Goal: Transaction & Acquisition: Download file/media

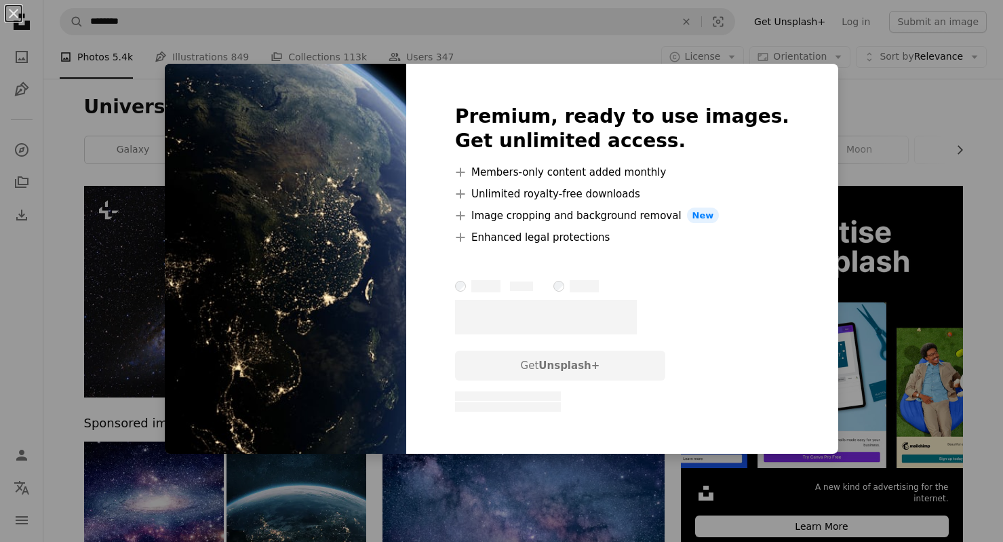
scroll to position [3642, 0]
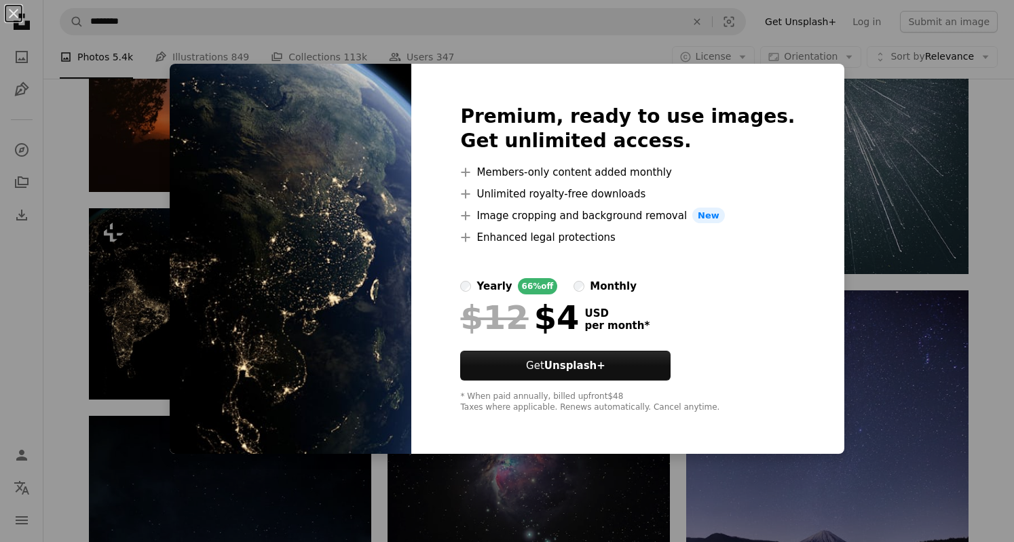
click at [160, 256] on div "An X shape Premium, ready to use images. Get unlimited access. A plus sign Memb…" at bounding box center [507, 271] width 1014 height 542
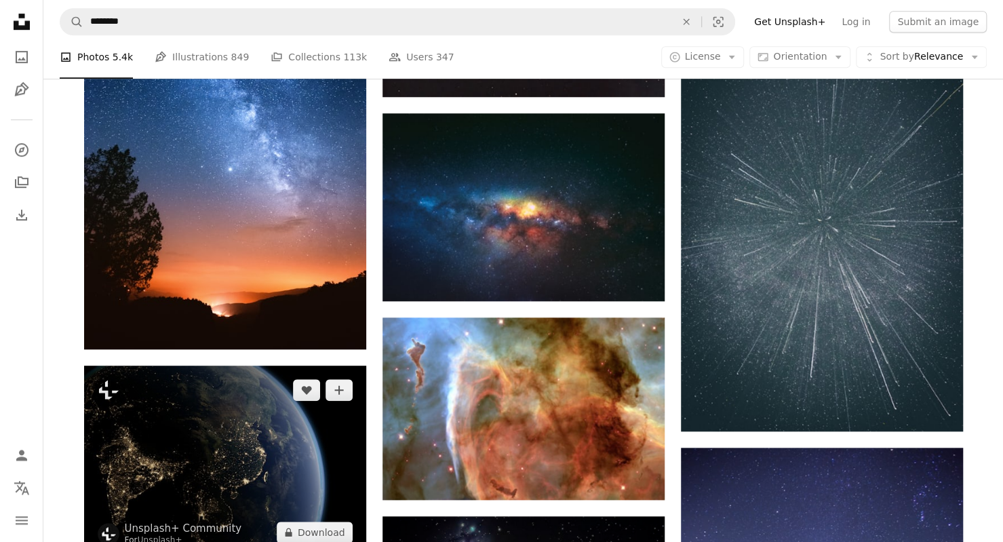
scroll to position [3438, 0]
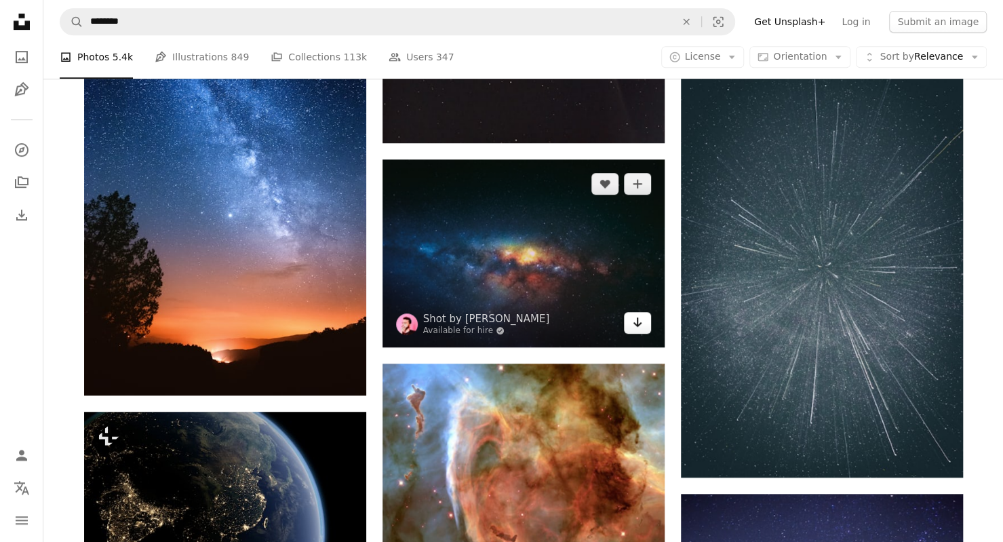
click at [638, 325] on icon "Download" at bounding box center [637, 322] width 9 height 9
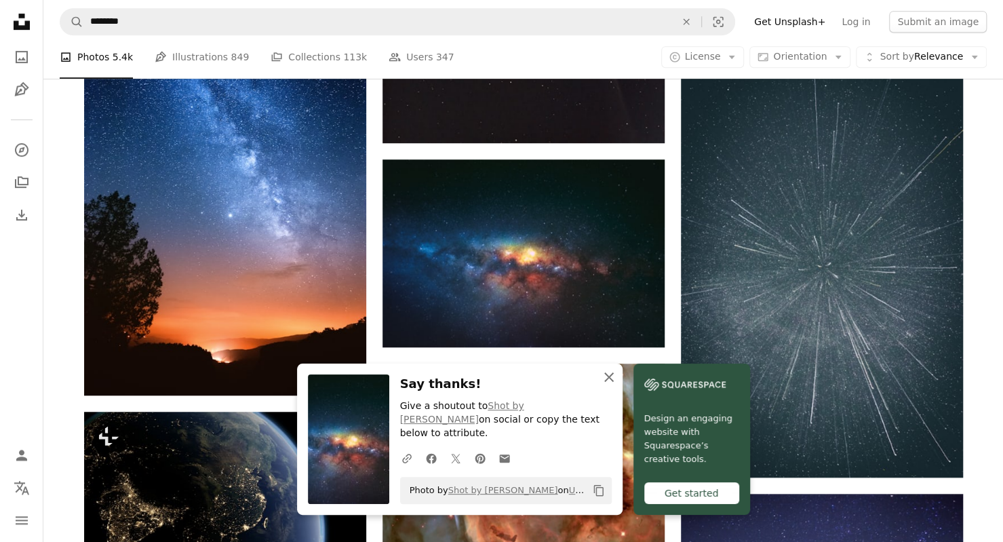
click at [608, 382] on icon "button" at bounding box center [608, 376] width 9 height 9
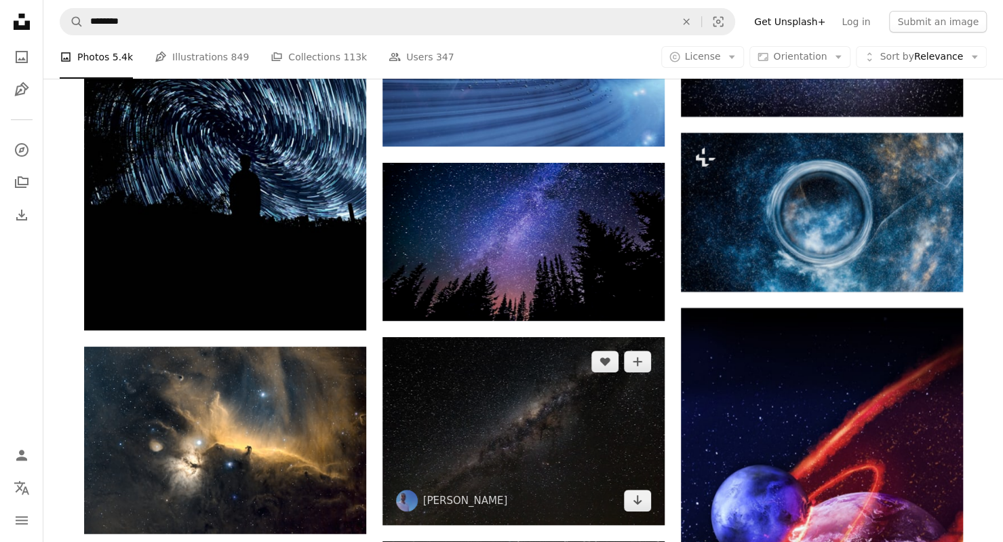
scroll to position [6084, 0]
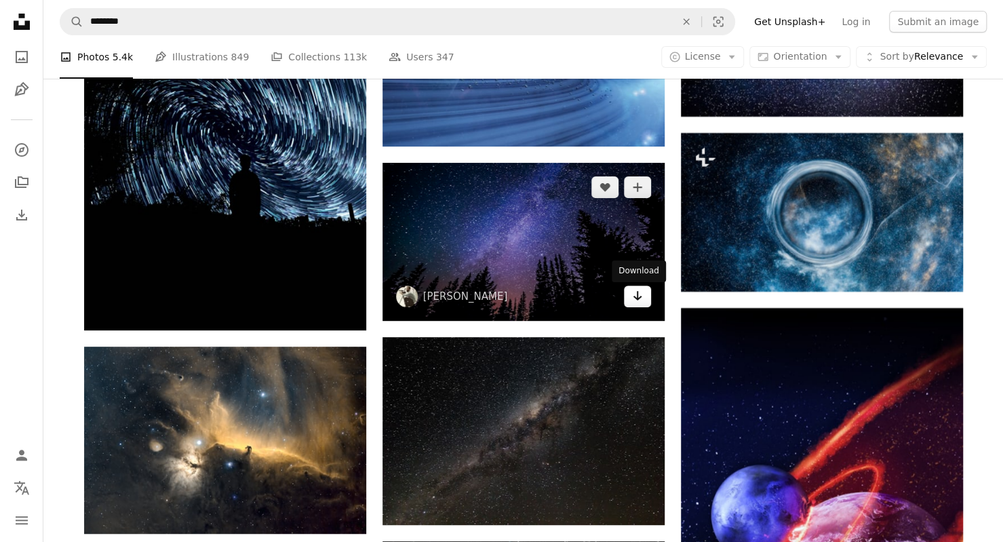
click at [640, 300] on icon "Arrow pointing down" at bounding box center [637, 296] width 11 height 16
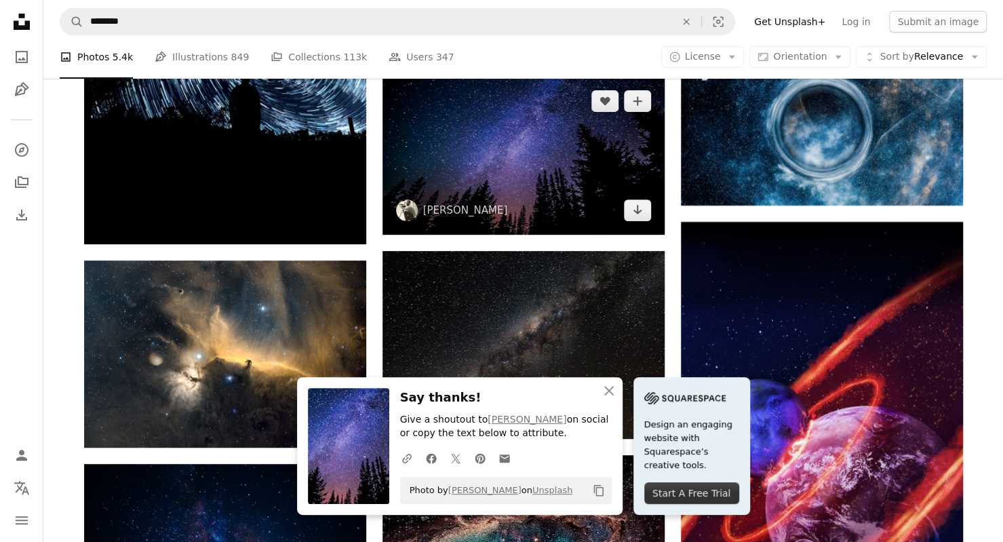
scroll to position [6288, 0]
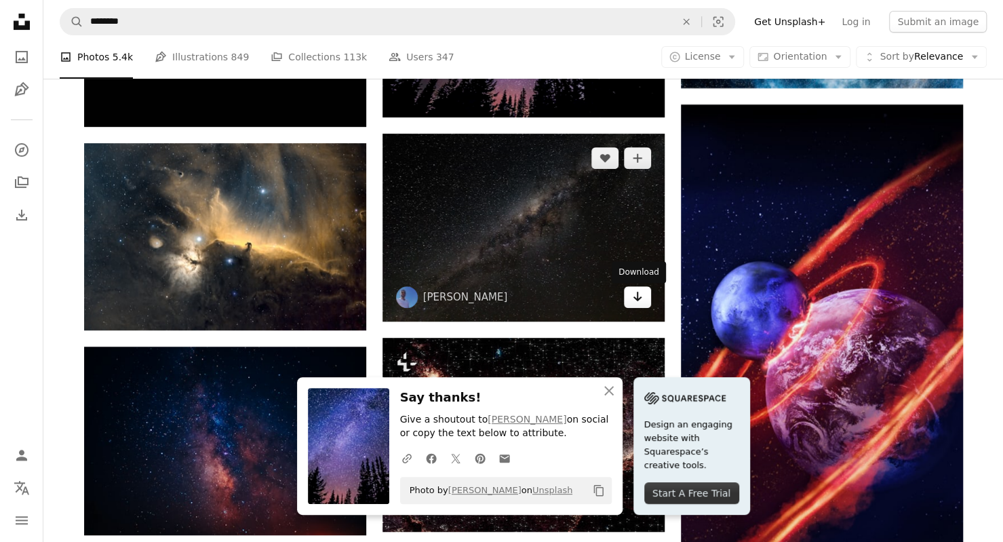
click at [635, 301] on icon "Download" at bounding box center [637, 296] width 9 height 9
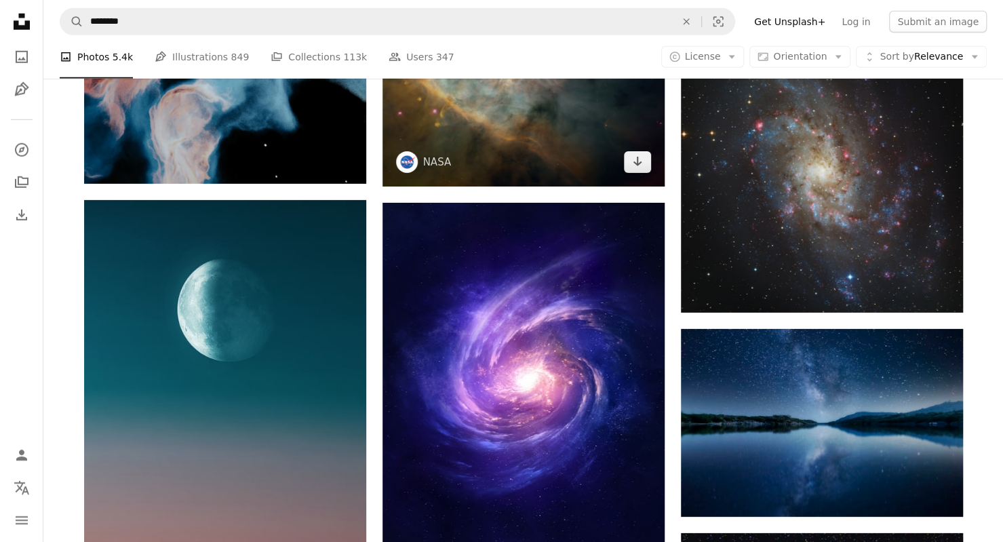
scroll to position [8527, 0]
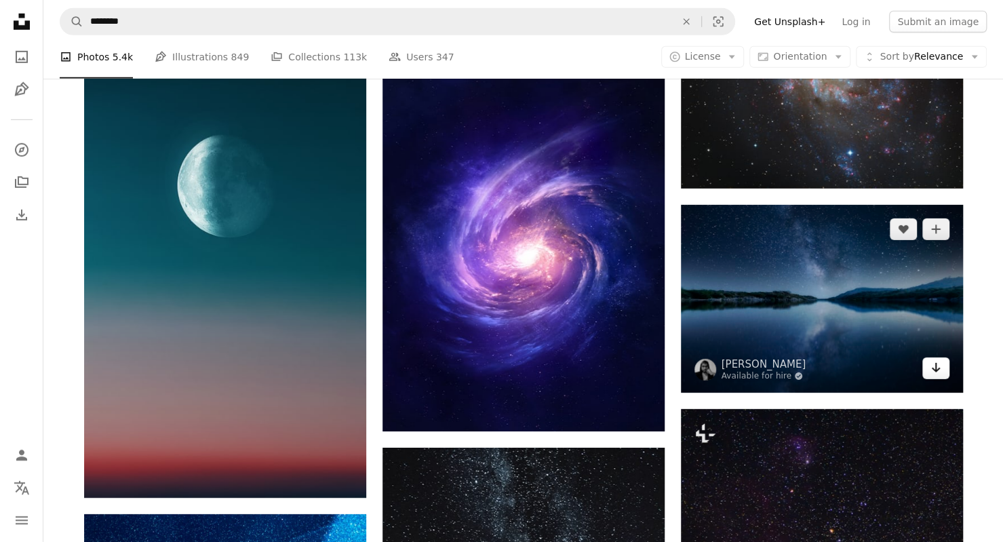
click at [942, 367] on link "Arrow pointing down" at bounding box center [936, 369] width 27 height 22
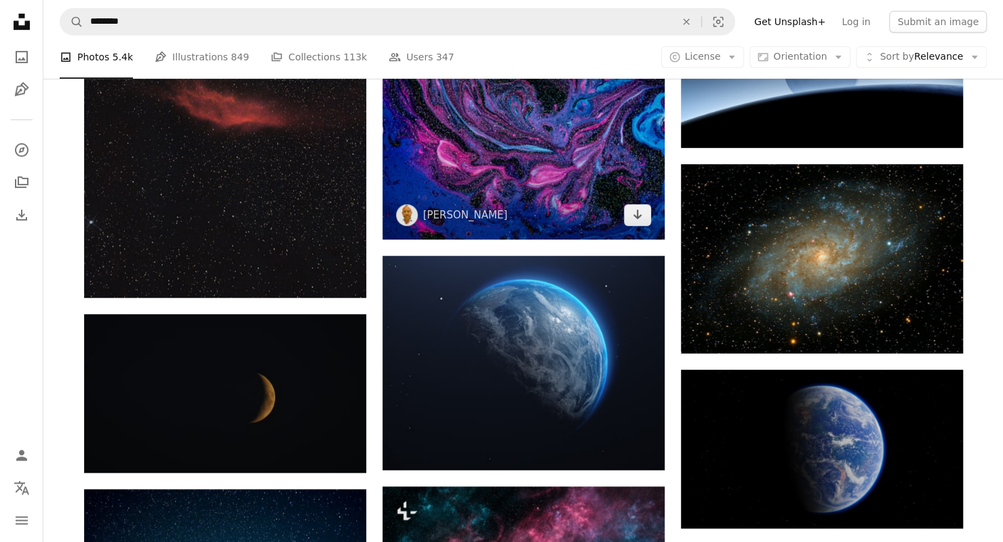
scroll to position [9409, 0]
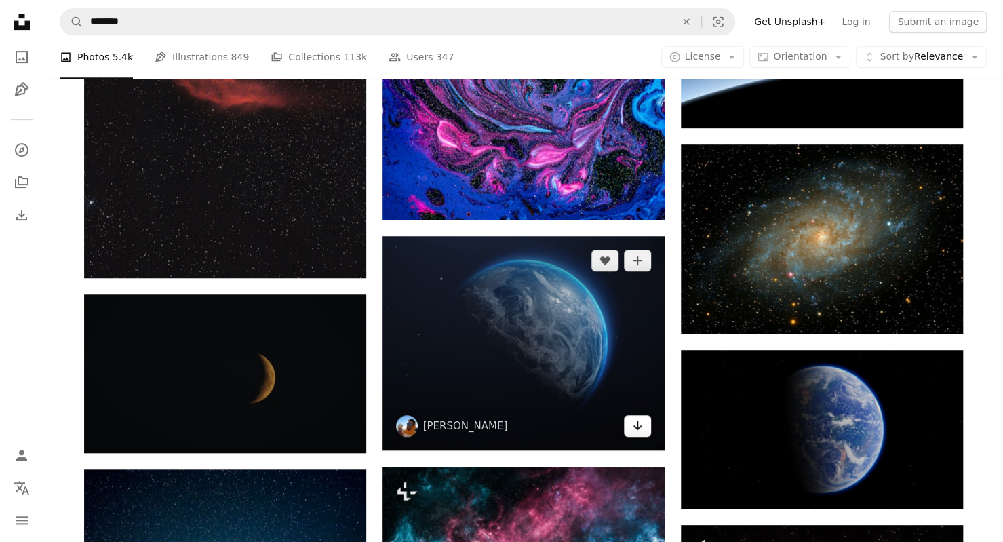
click at [640, 431] on icon "Arrow pointing down" at bounding box center [637, 425] width 11 height 16
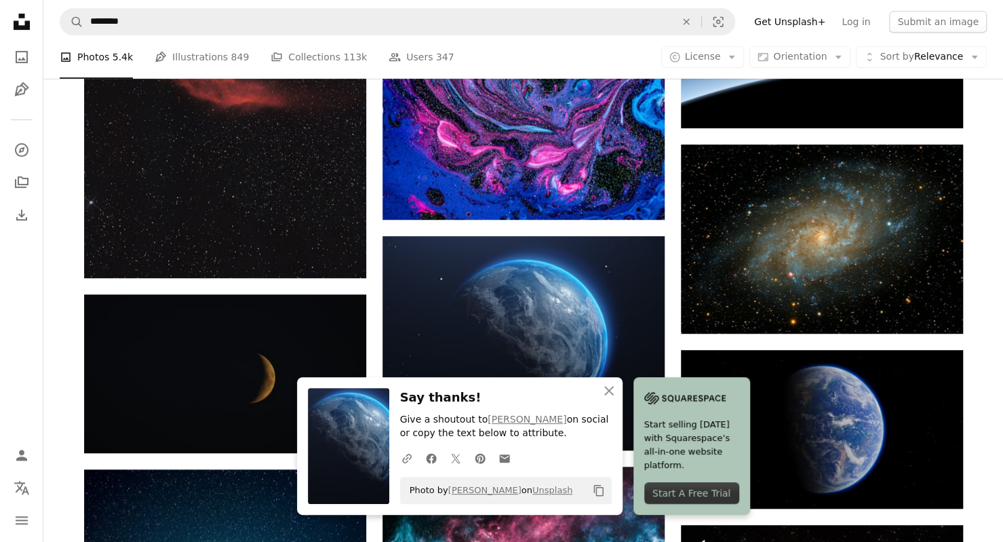
click at [993, 532] on div at bounding box center [993, 532] width 0 height 0
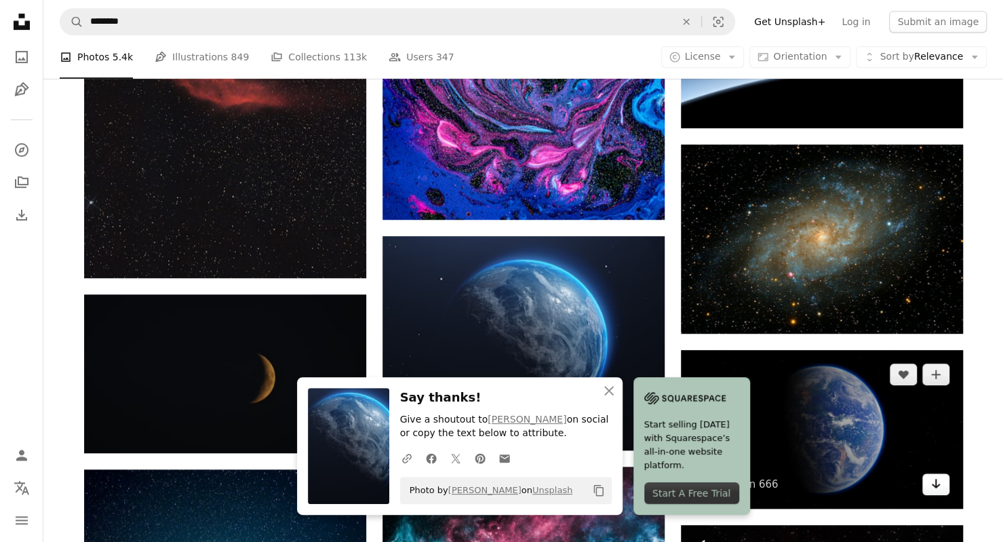
click at [942, 488] on link "Arrow pointing down" at bounding box center [936, 485] width 27 height 22
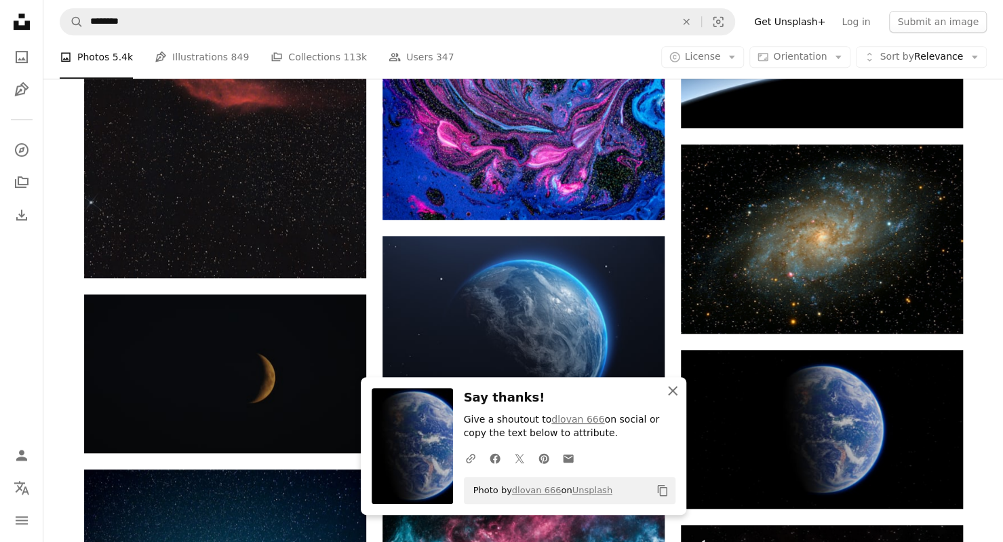
click at [674, 394] on icon "An X shape" at bounding box center [673, 391] width 16 height 16
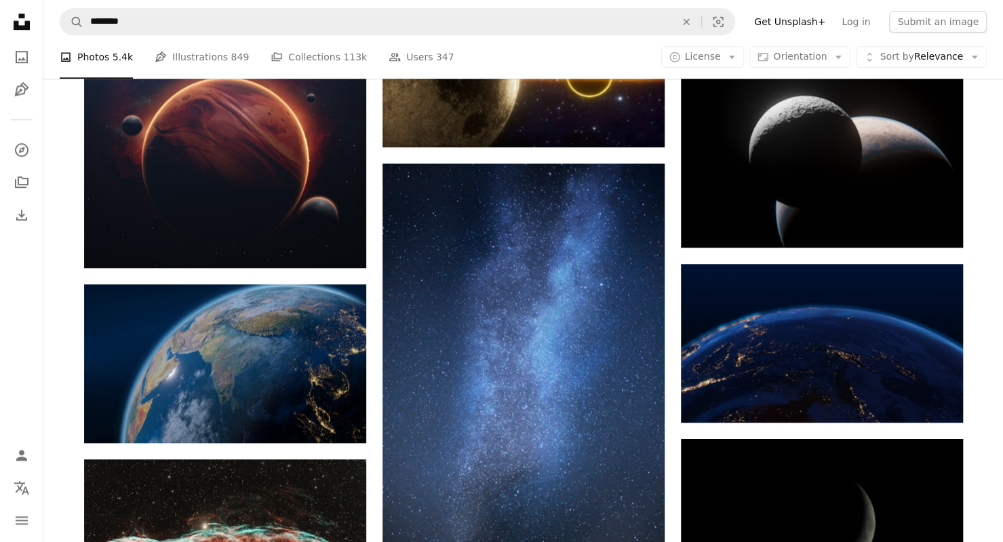
scroll to position [12733, 0]
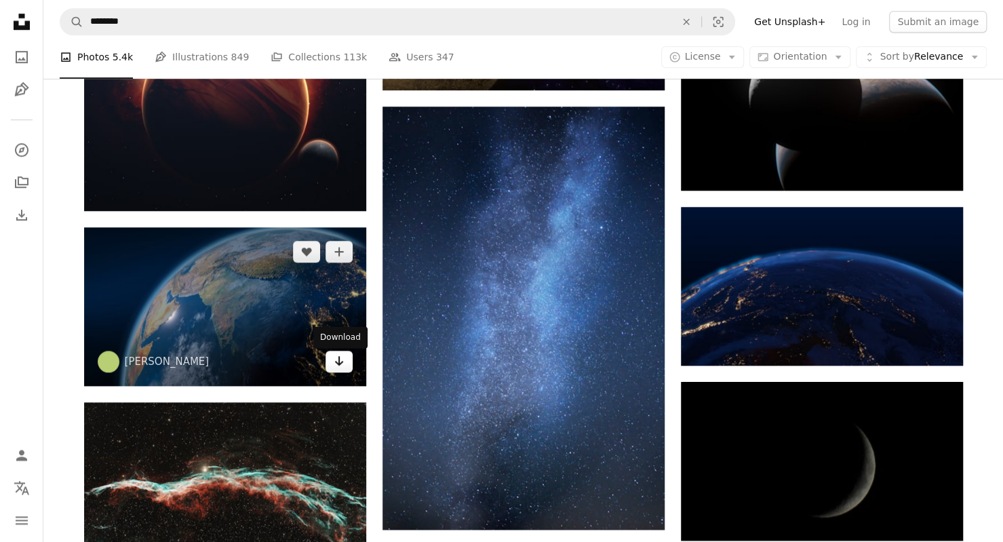
click at [342, 369] on icon "Arrow pointing down" at bounding box center [339, 361] width 11 height 16
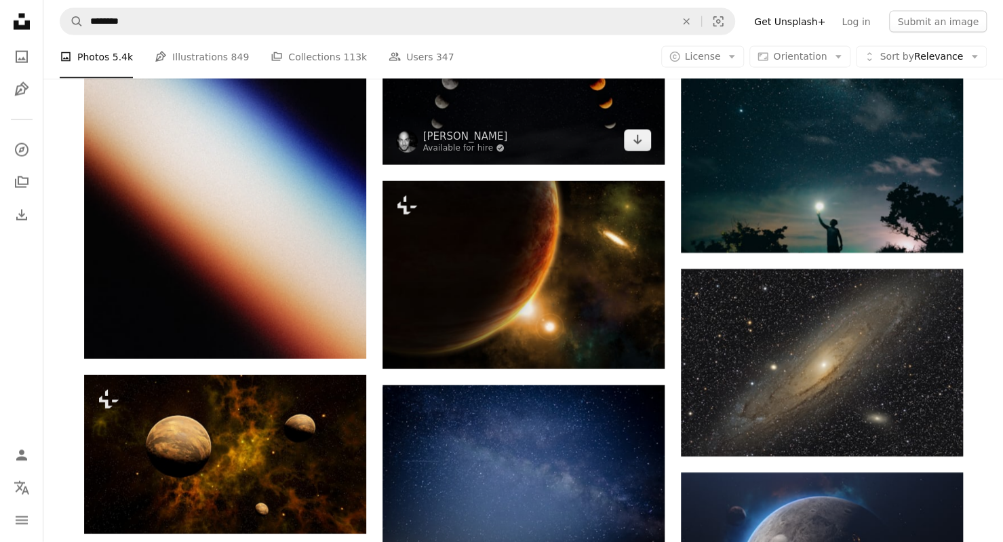
scroll to position [13886, 0]
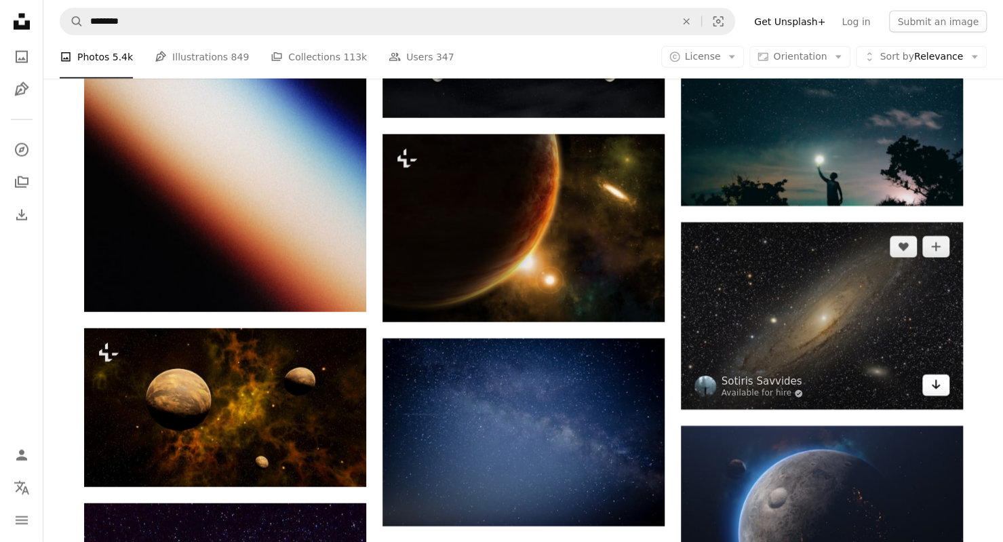
click at [942, 386] on link "Arrow pointing down" at bounding box center [936, 386] width 27 height 22
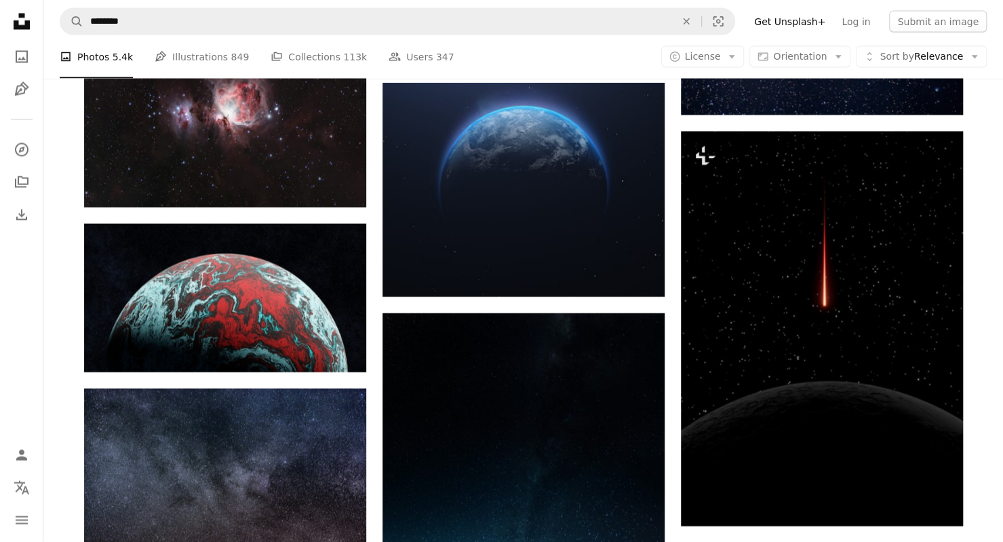
scroll to position [16532, 0]
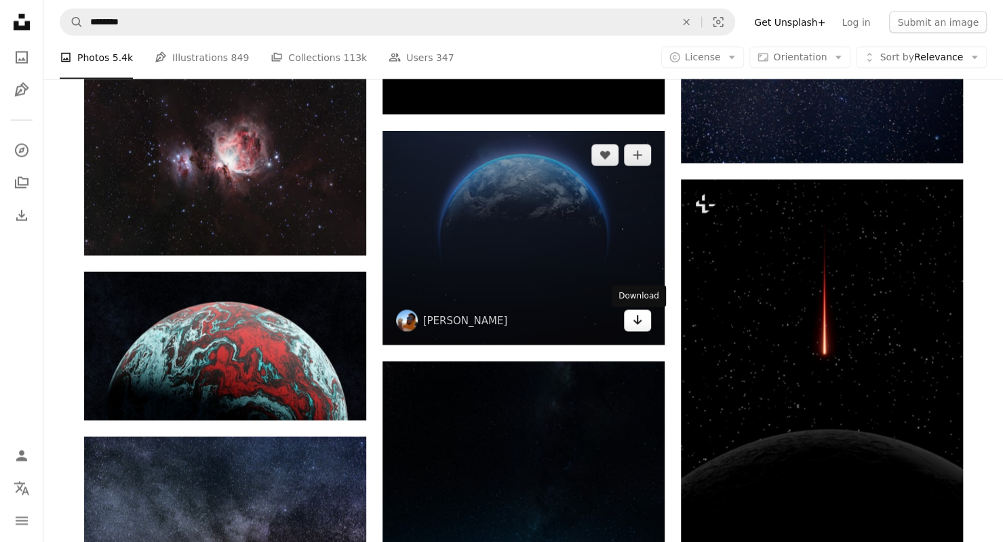
click at [645, 328] on link "Arrow pointing down" at bounding box center [637, 320] width 27 height 22
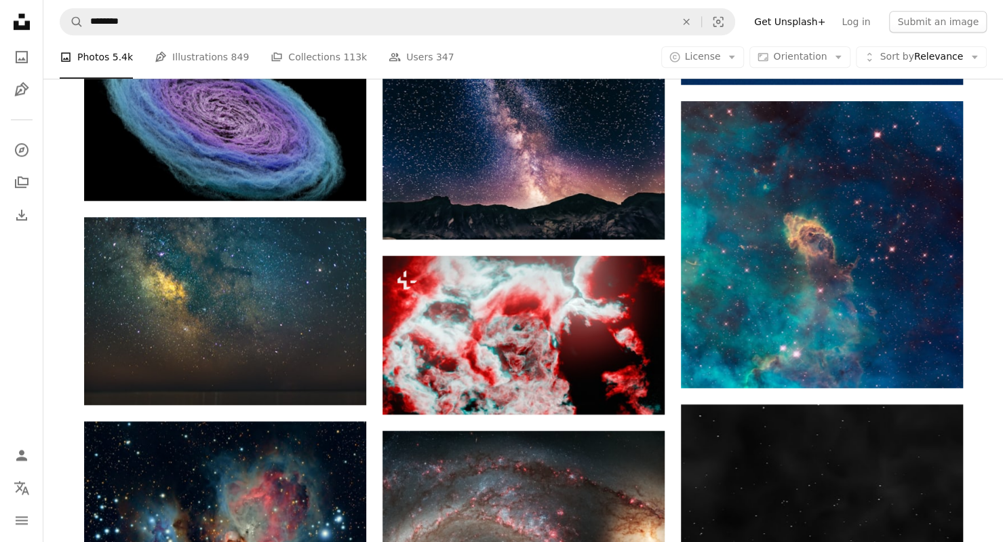
scroll to position [30644, 0]
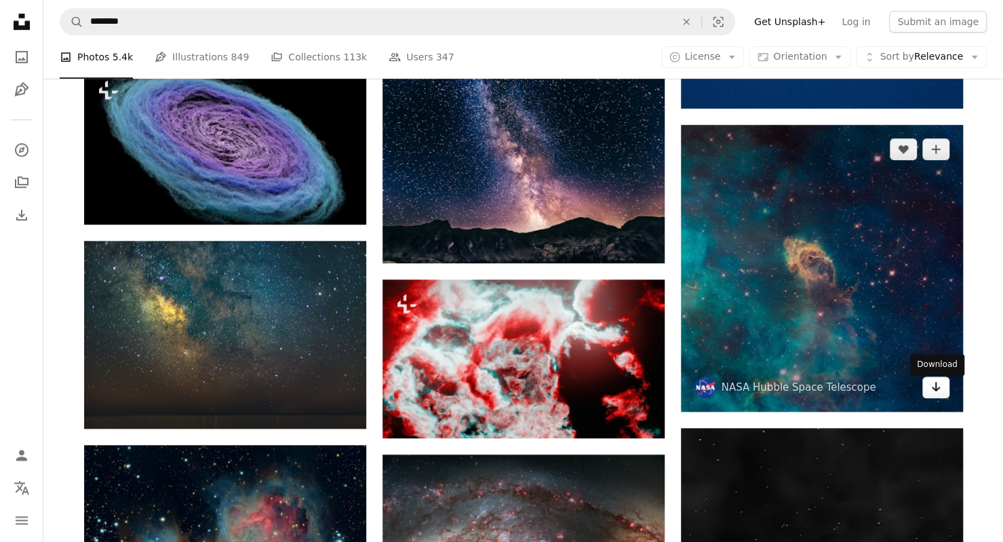
click at [937, 395] on icon "Arrow pointing down" at bounding box center [936, 387] width 11 height 16
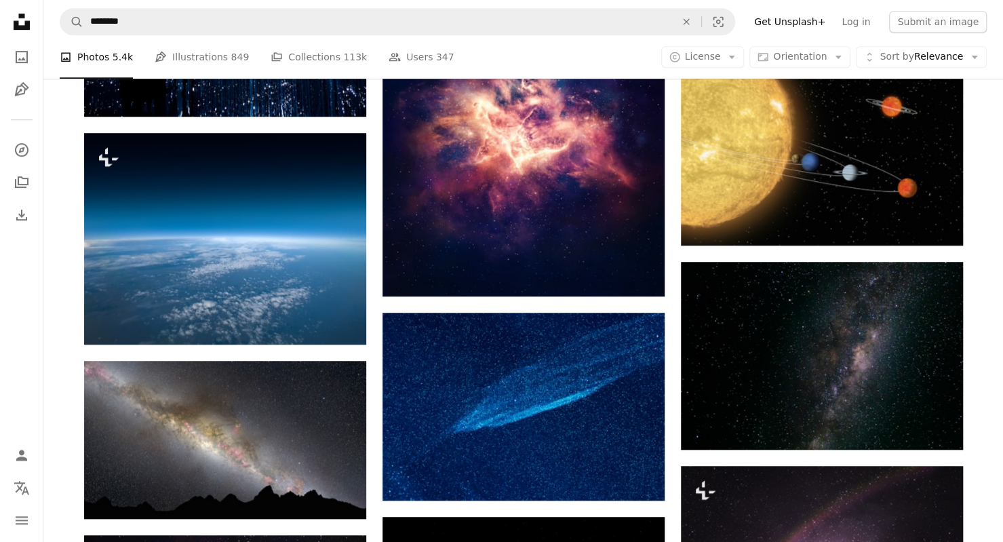
scroll to position [33833, 0]
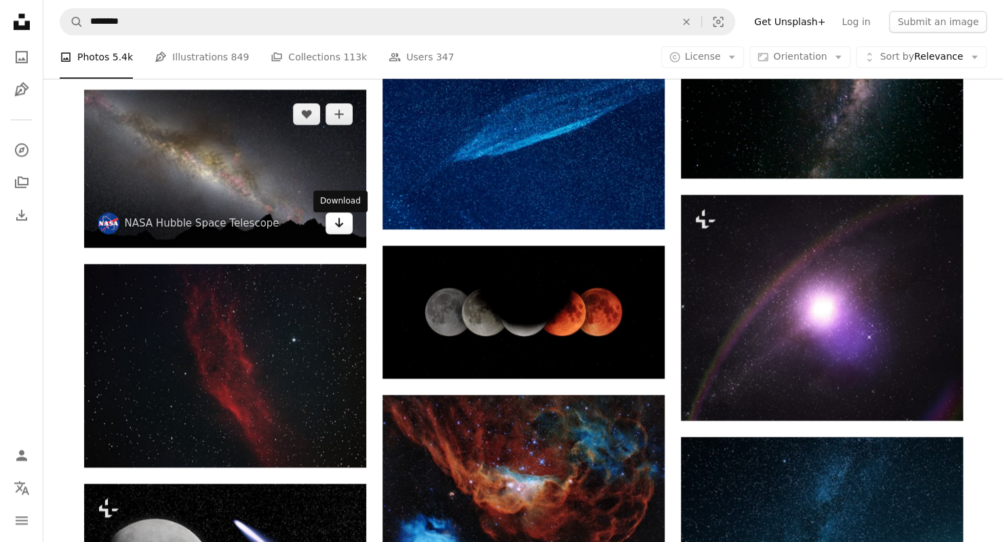
click at [337, 227] on icon "Arrow pointing down" at bounding box center [339, 222] width 11 height 16
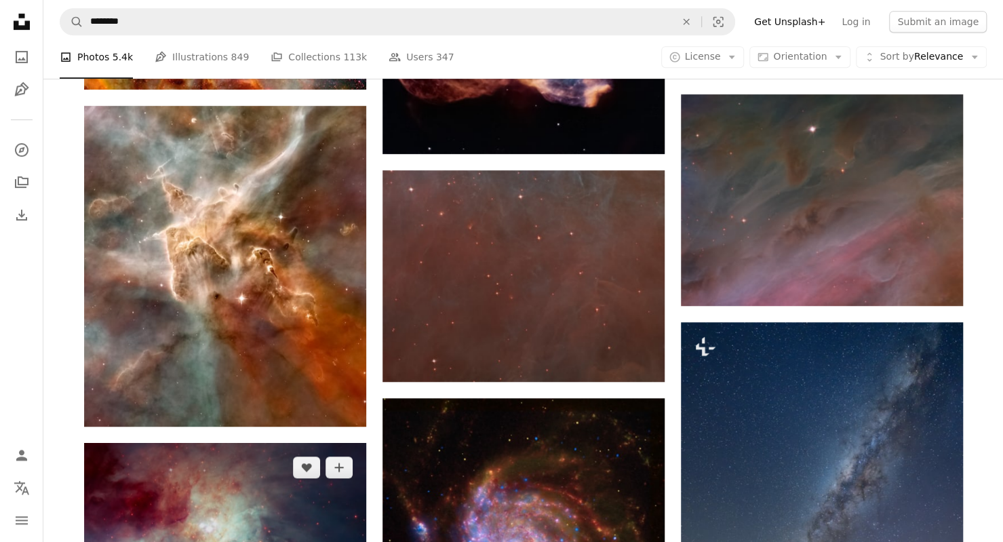
scroll to position [45502, 0]
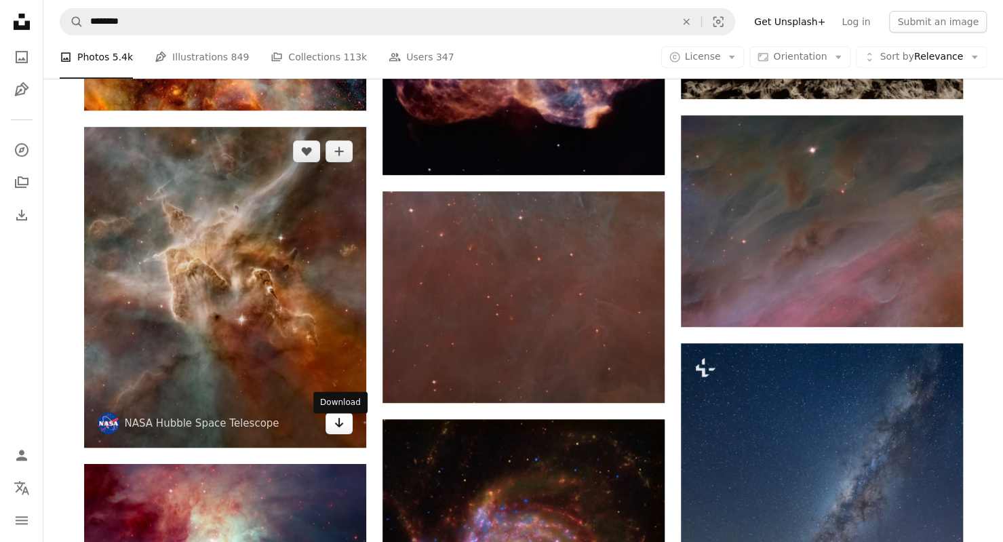
click at [340, 431] on icon "Arrow pointing down" at bounding box center [339, 423] width 11 height 16
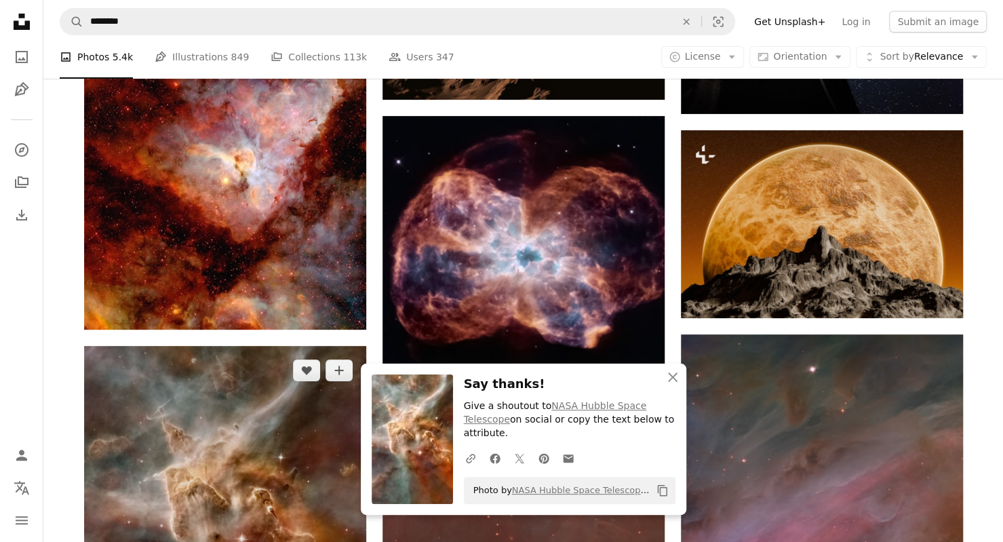
scroll to position [45231, 0]
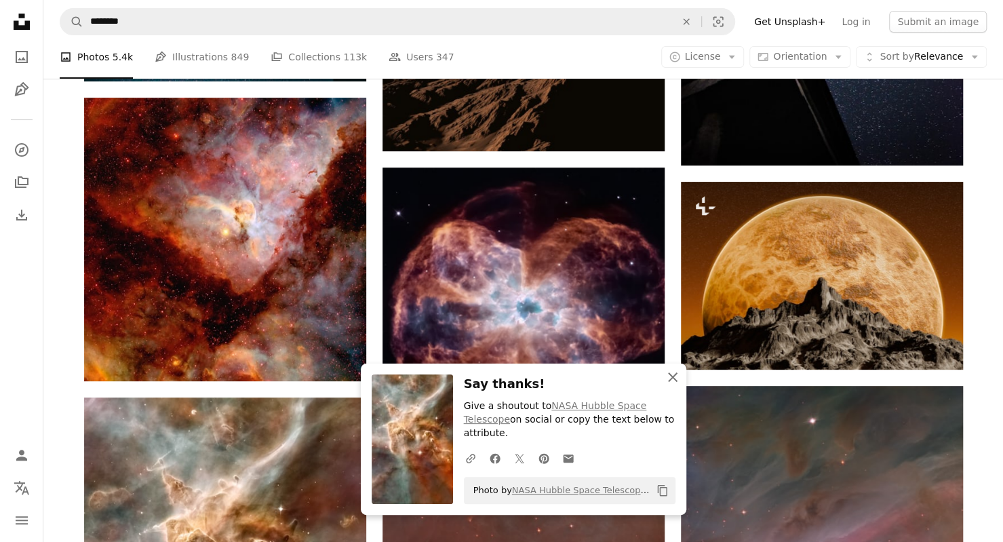
click at [673, 385] on icon "An X shape" at bounding box center [673, 377] width 16 height 16
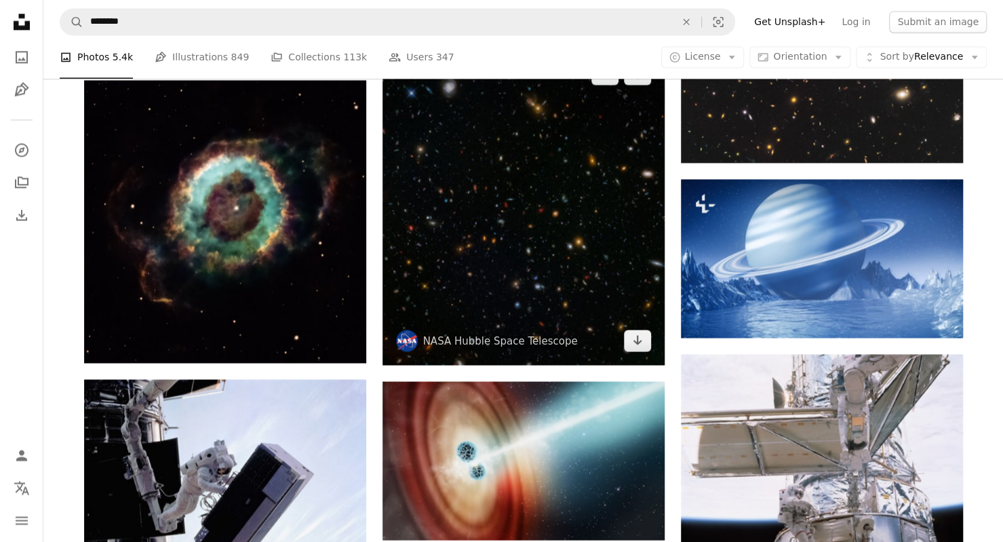
scroll to position [55294, 0]
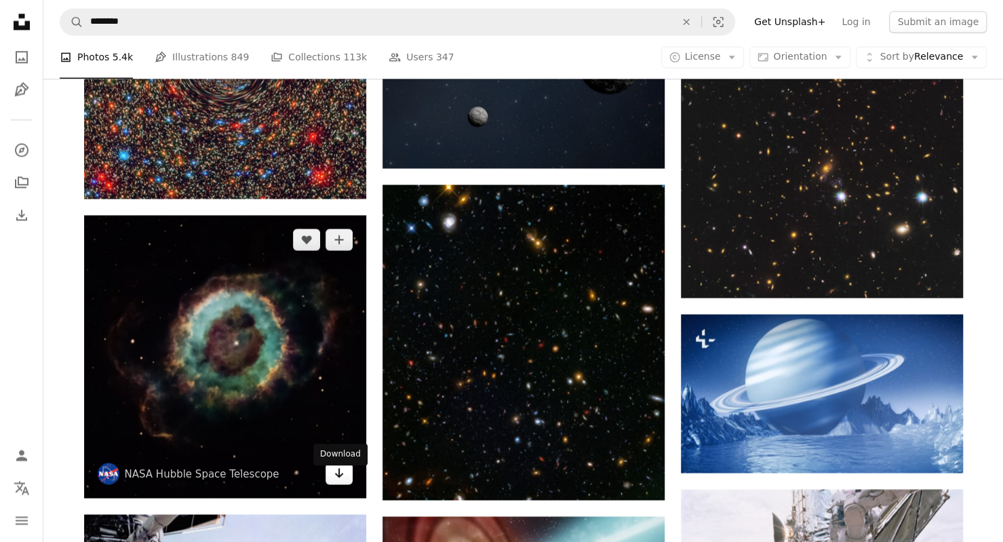
click at [341, 480] on icon "Arrow pointing down" at bounding box center [339, 473] width 11 height 16
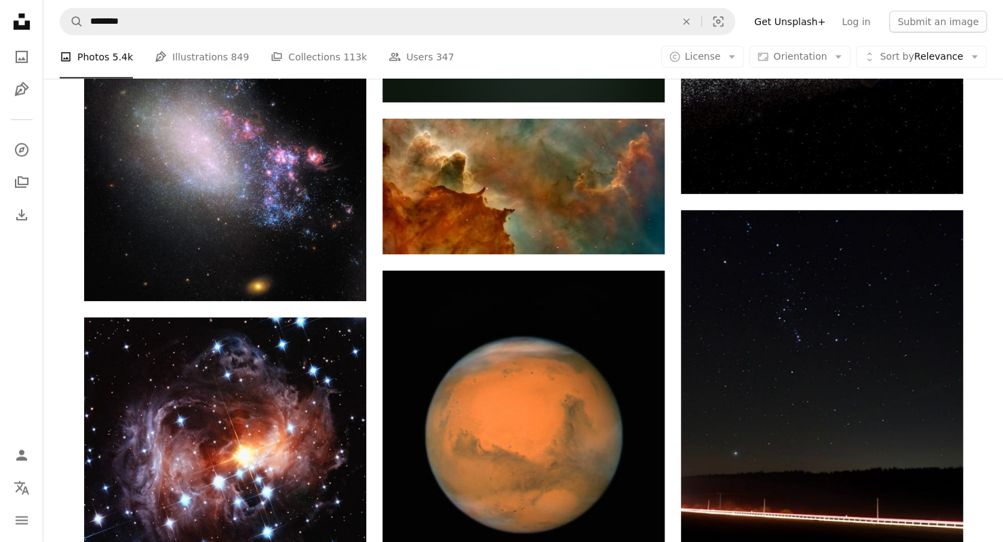
scroll to position [68667, 0]
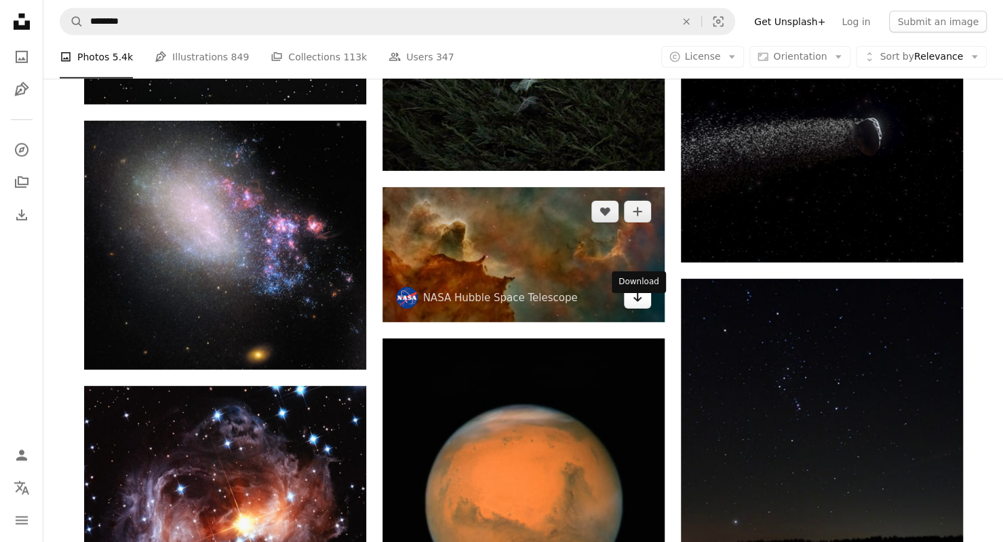
click at [642, 305] on icon "Arrow pointing down" at bounding box center [637, 297] width 11 height 16
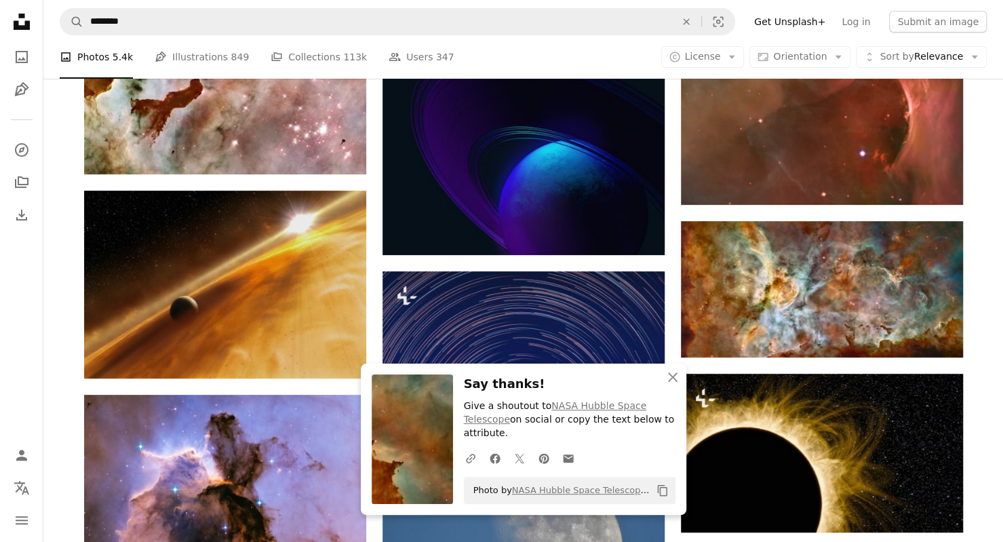
scroll to position [69210, 0]
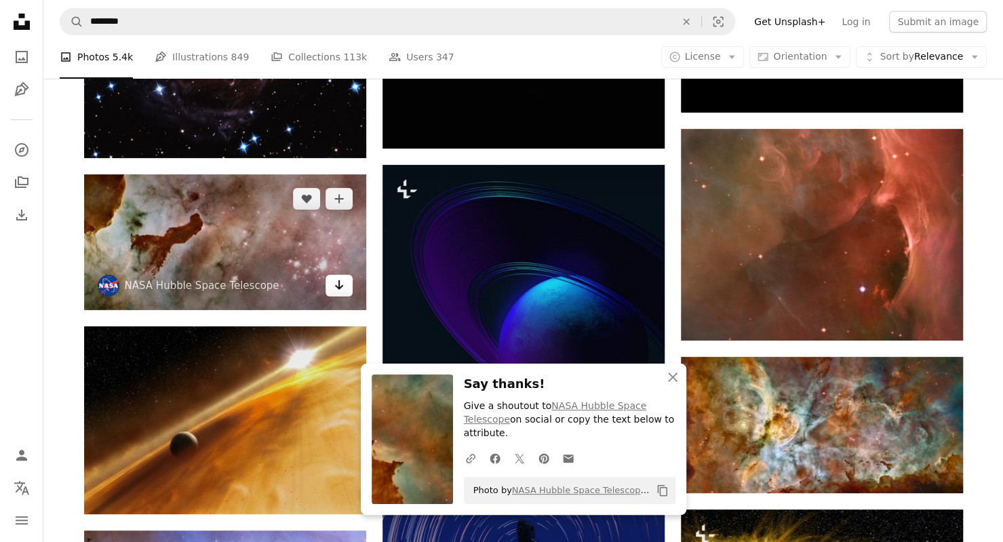
click at [339, 290] on icon "Download" at bounding box center [338, 284] width 9 height 9
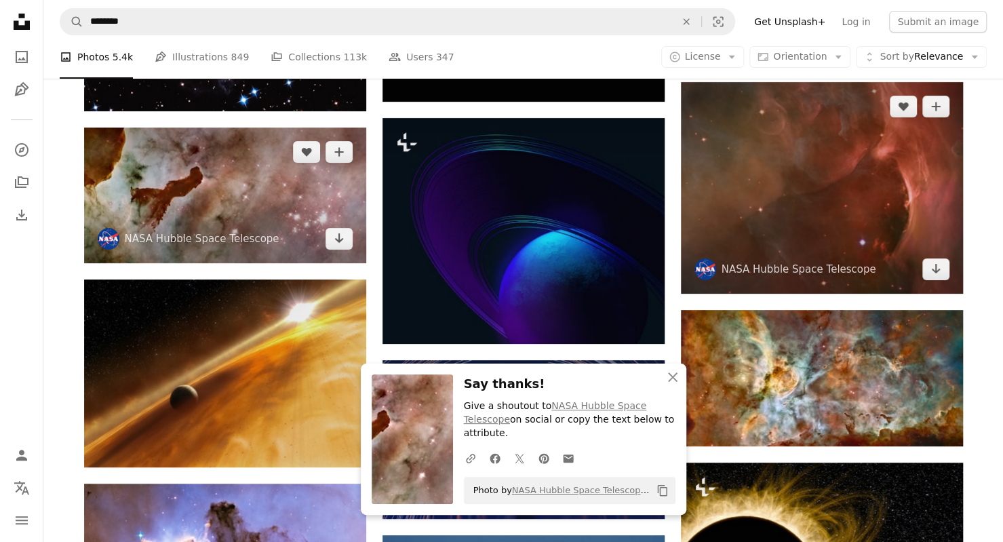
scroll to position [69278, 0]
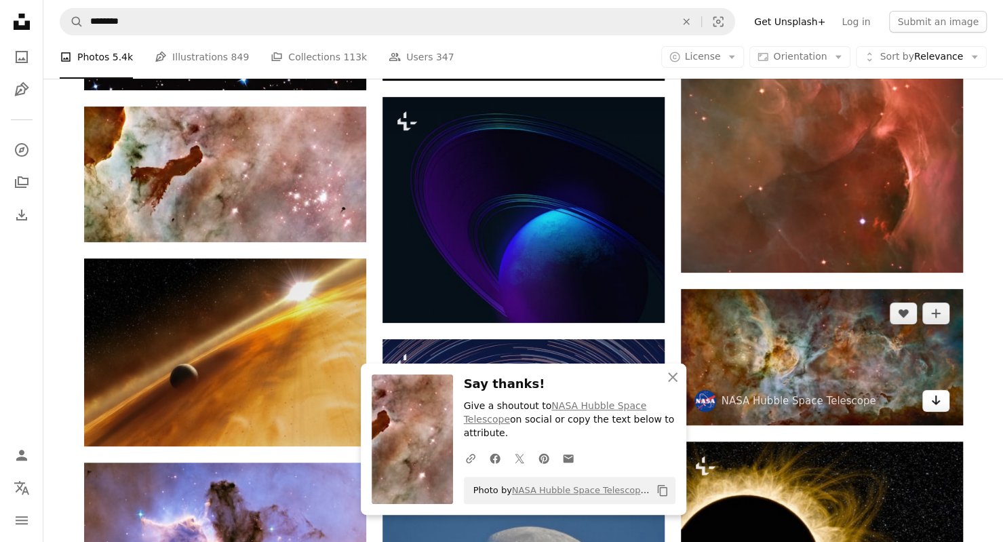
click at [943, 412] on link "Arrow pointing down" at bounding box center [936, 401] width 27 height 22
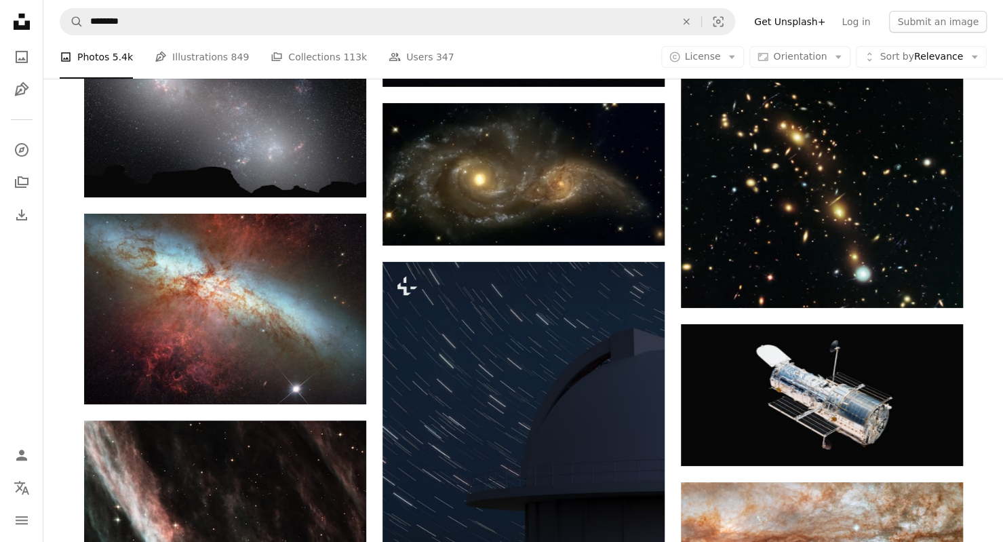
scroll to position [74977, 0]
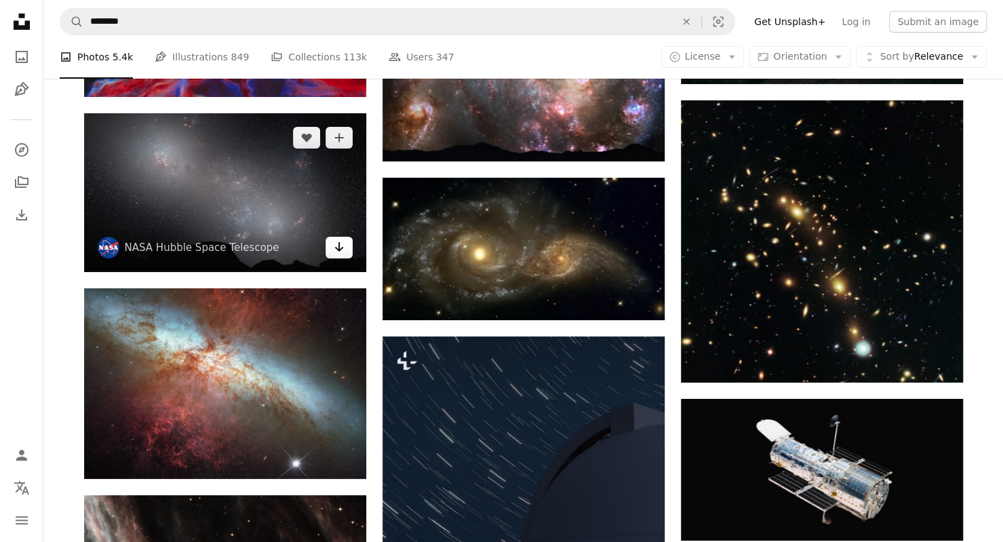
click at [342, 254] on icon "Arrow pointing down" at bounding box center [339, 247] width 11 height 16
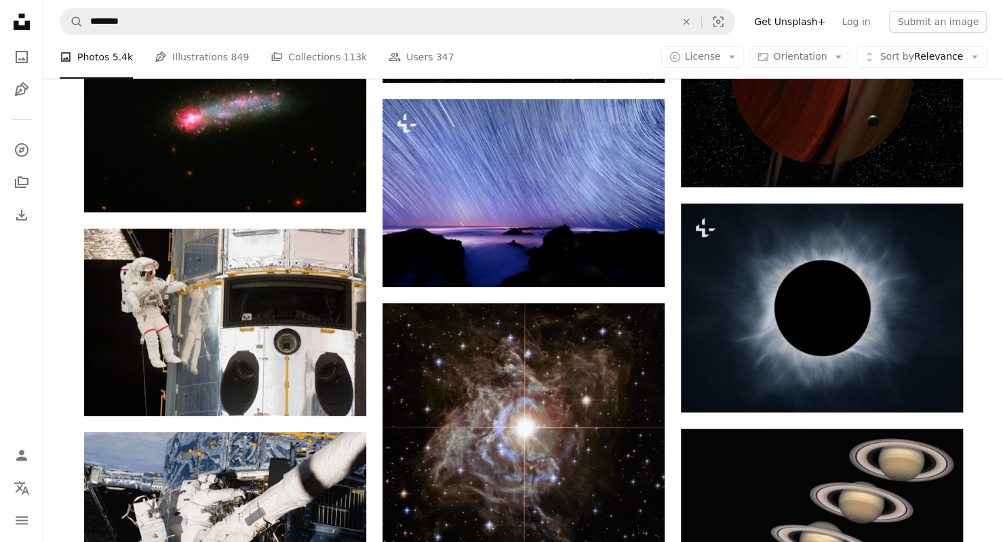
scroll to position [91463, 0]
